Goal: Transaction & Acquisition: Purchase product/service

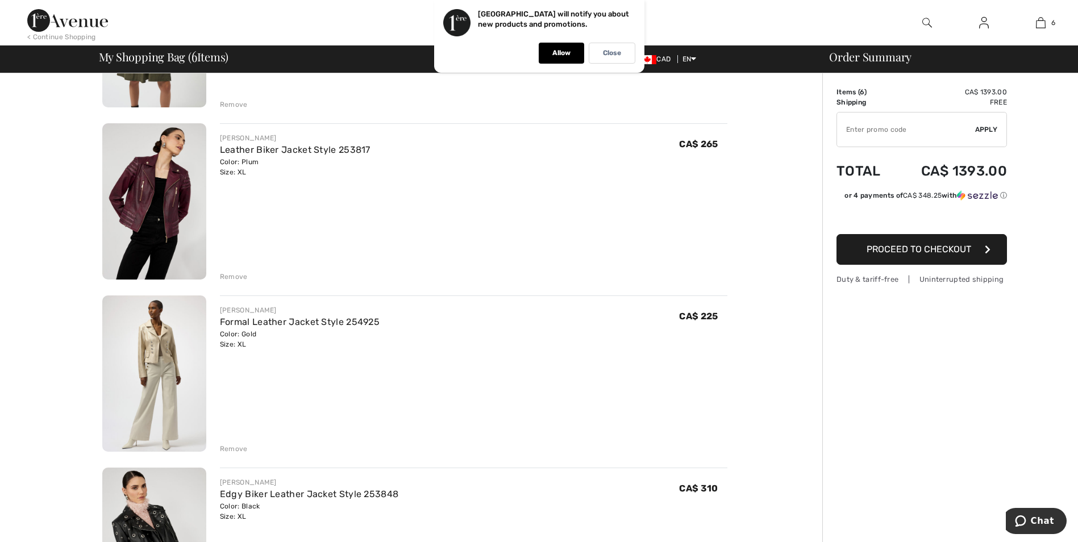
scroll to position [568, 0]
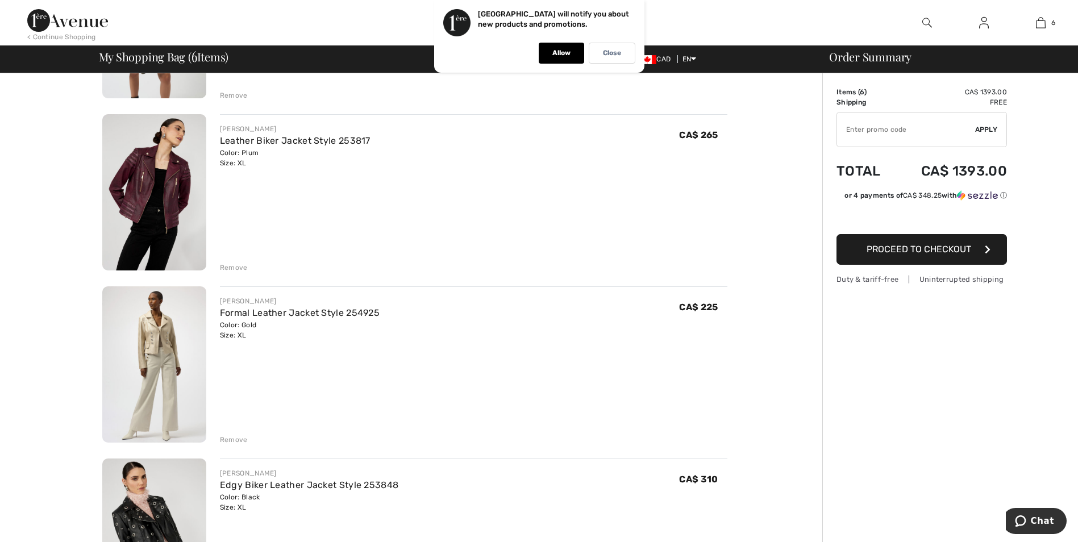
click at [170, 331] on img at bounding box center [154, 364] width 104 height 156
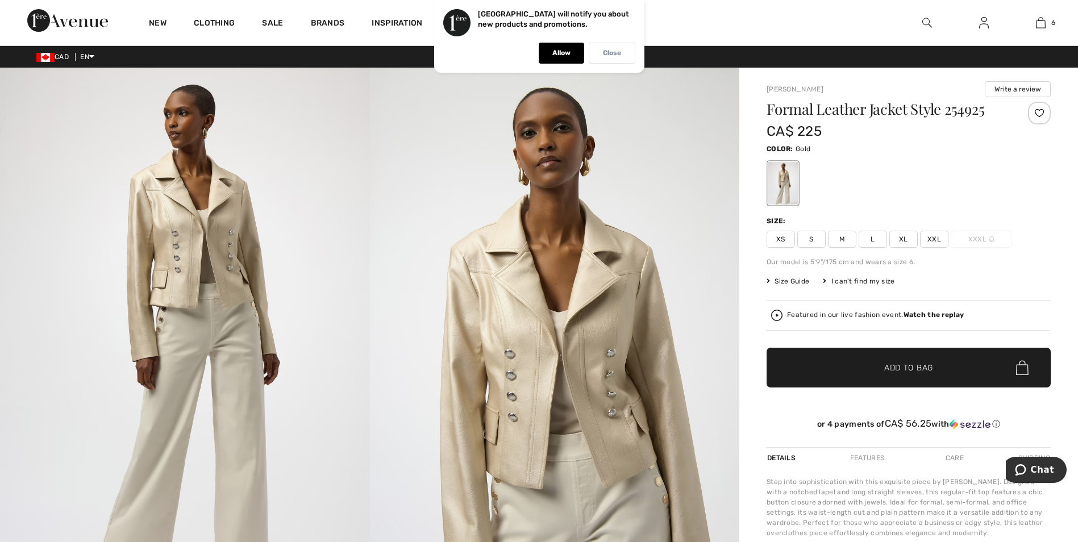
click at [609, 54] on p "Close" at bounding box center [612, 53] width 18 height 9
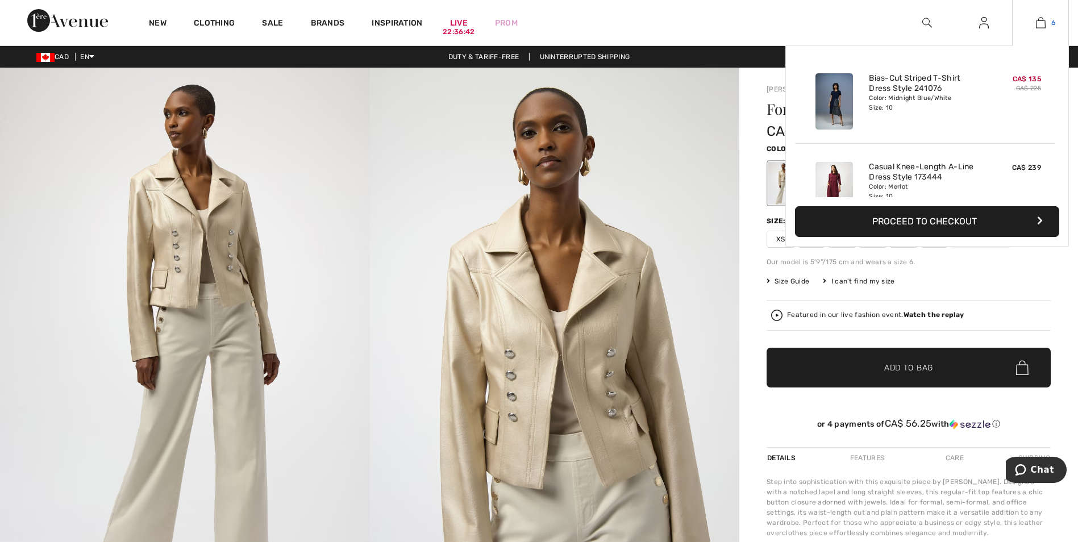
click at [1042, 22] on img at bounding box center [1041, 23] width 10 height 14
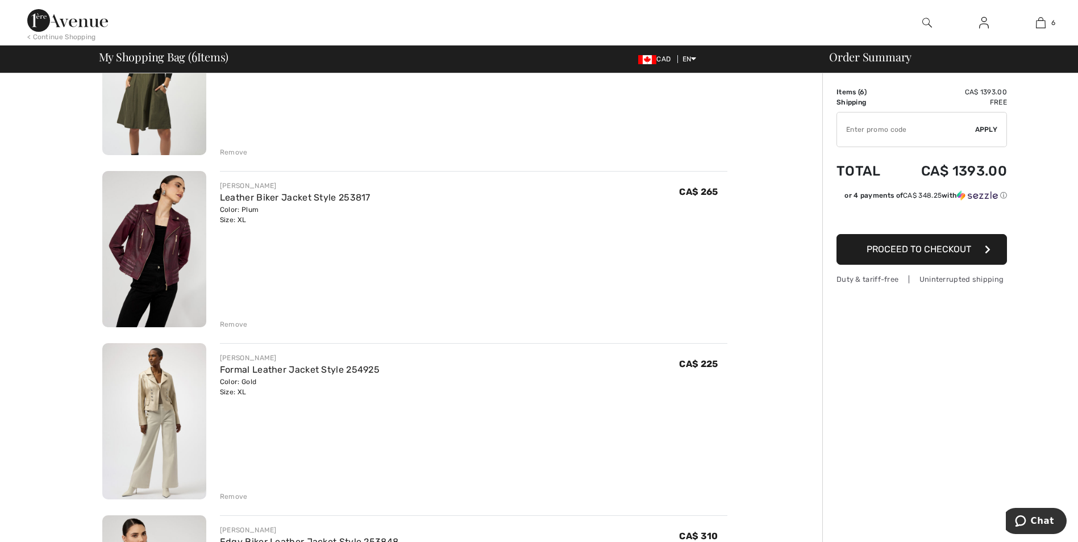
scroll to position [625, 0]
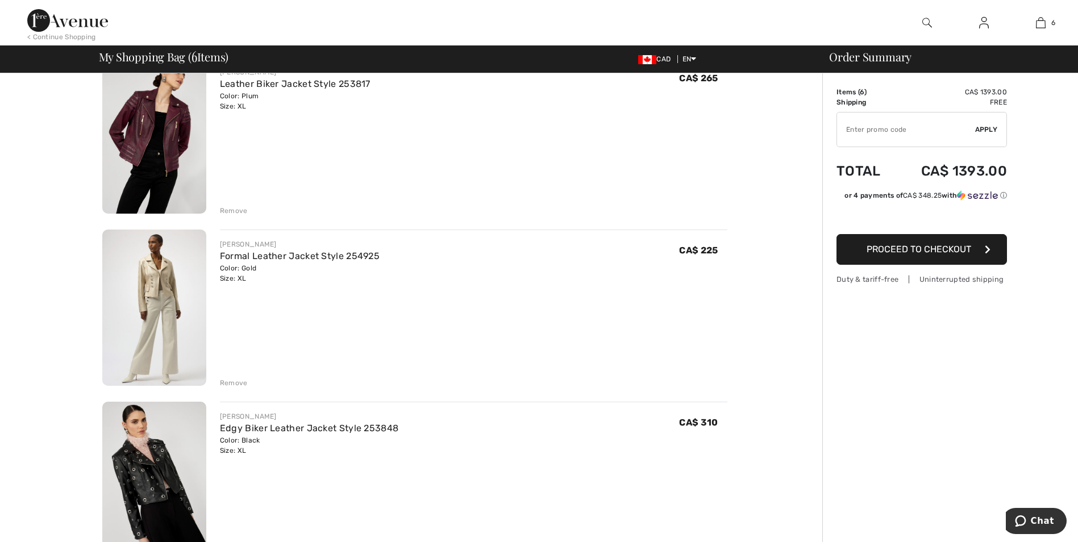
click at [230, 379] on div "Remove" at bounding box center [234, 383] width 28 height 10
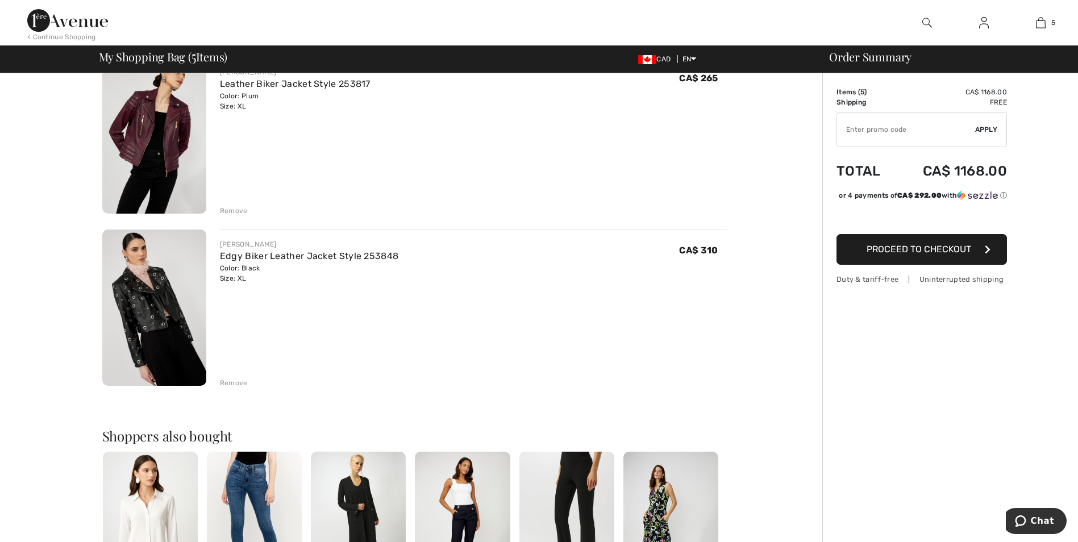
click at [234, 381] on div "Remove" at bounding box center [234, 383] width 28 height 10
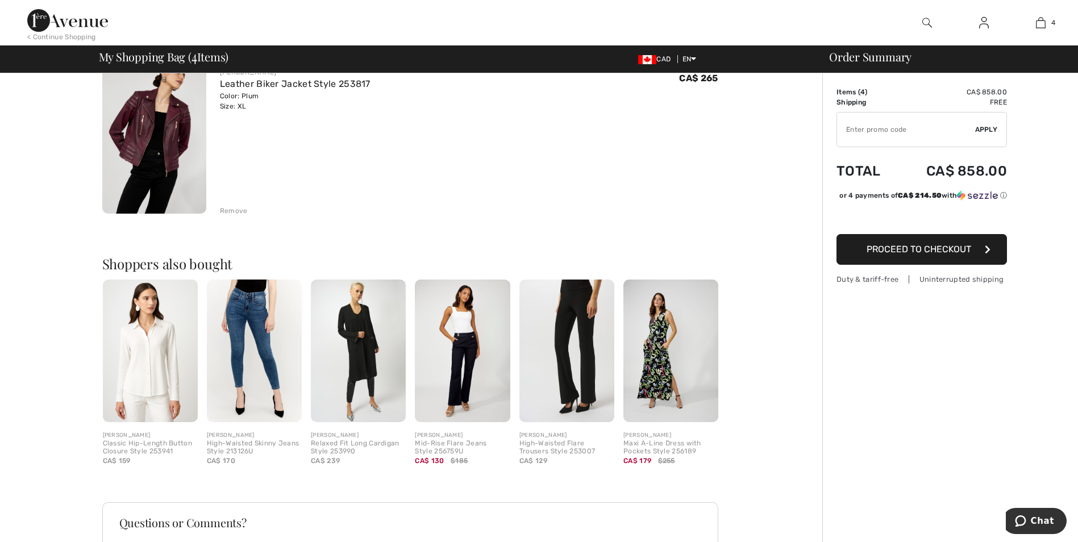
scroll to position [682, 0]
